Goal: Check status

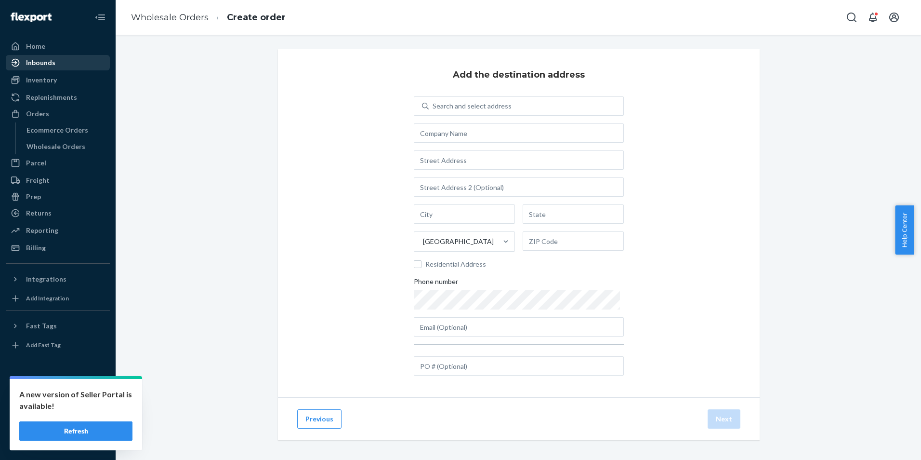
drag, startPoint x: 0, startPoint y: 0, endPoint x: 43, endPoint y: 59, distance: 73.4
click at [39, 61] on div "Inbounds" at bounding box center [40, 63] width 29 height 10
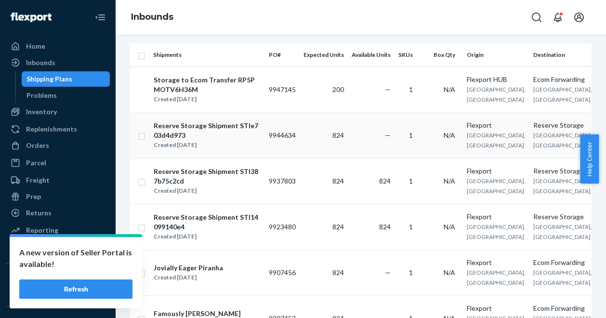
scroll to position [145, 0]
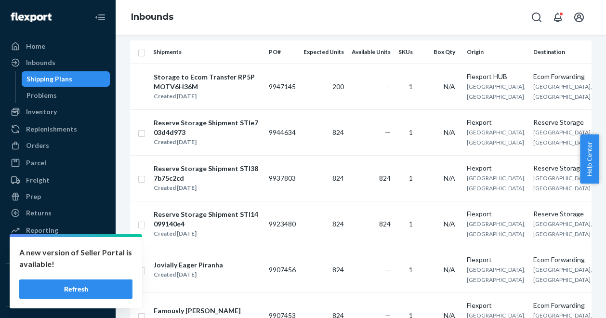
click at [97, 296] on button "Refresh" at bounding box center [75, 288] width 113 height 19
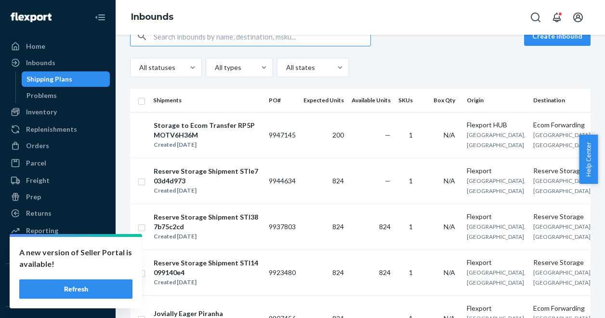
scroll to position [96, 0]
click at [76, 287] on button "Refresh" at bounding box center [75, 288] width 113 height 19
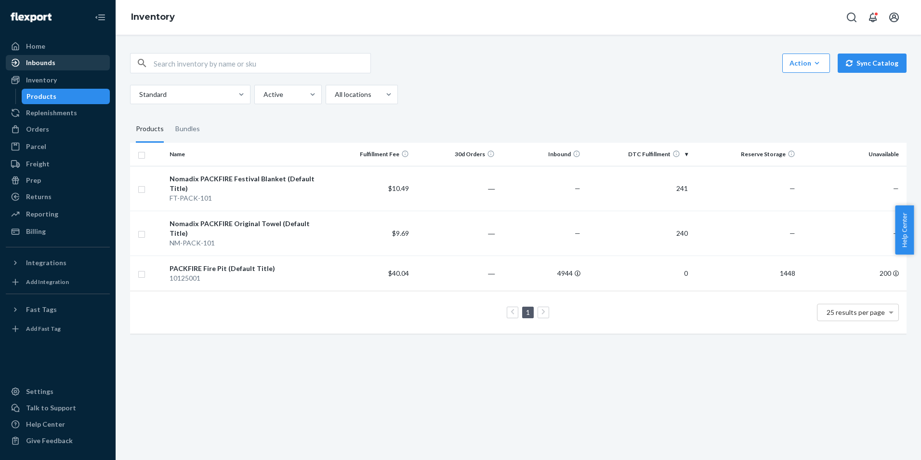
click at [53, 66] on div "Inbounds" at bounding box center [40, 63] width 29 height 10
